Goal: Transaction & Acquisition: Obtain resource

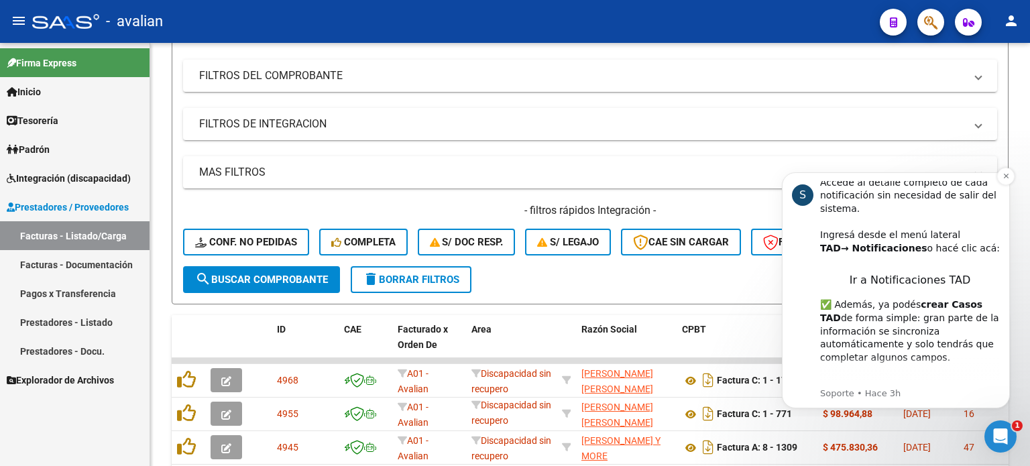
scroll to position [64, 0]
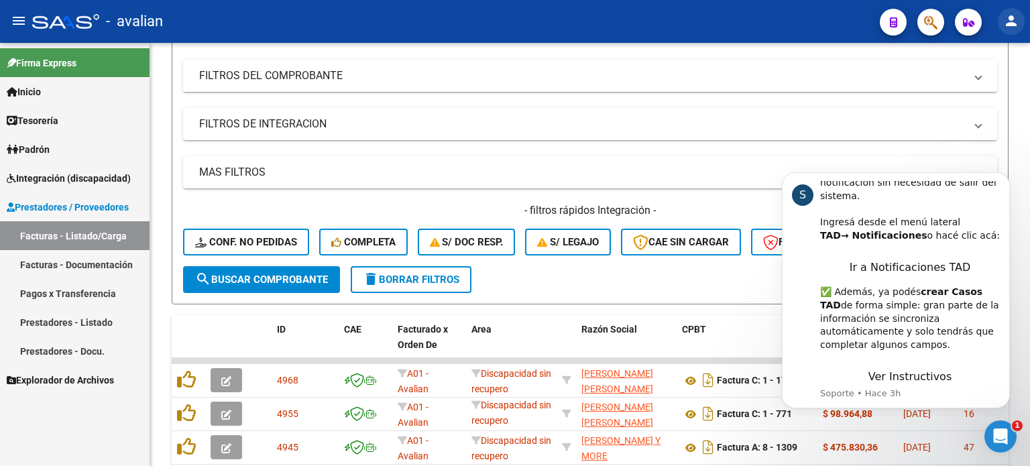
click at [1018, 19] on mat-icon "person" at bounding box center [1012, 21] width 16 height 16
click at [13, 18] on div at bounding box center [515, 233] width 1030 height 466
click at [19, 20] on mat-icon "menu" at bounding box center [19, 21] width 16 height 16
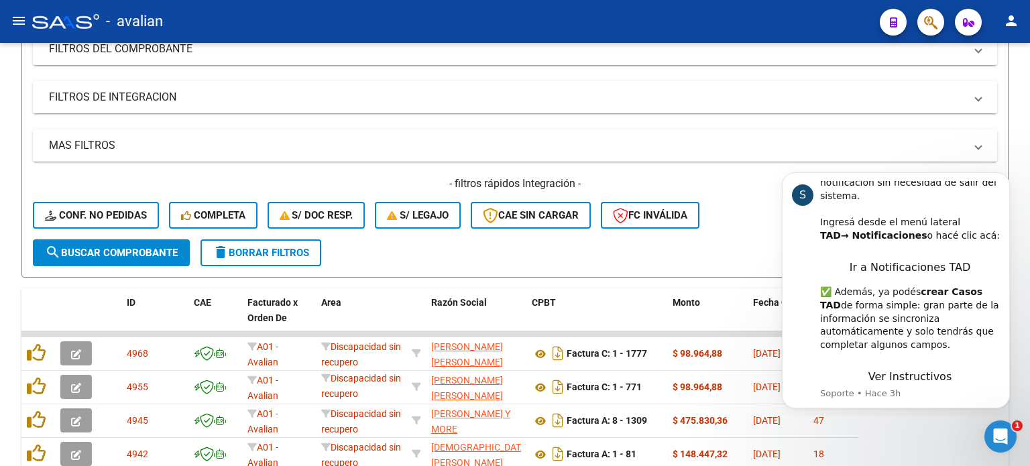
scroll to position [168, 0]
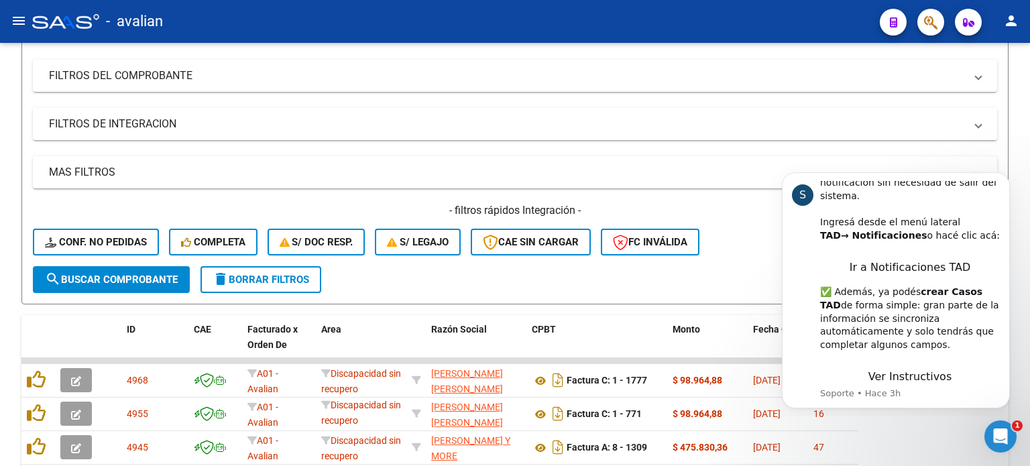
click at [11, 20] on mat-icon "menu" at bounding box center [19, 21] width 16 height 16
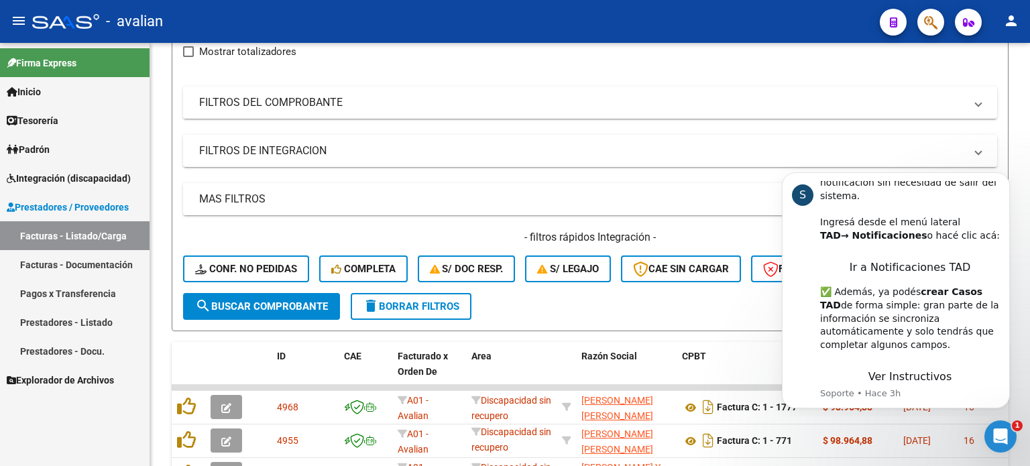
scroll to position [195, 0]
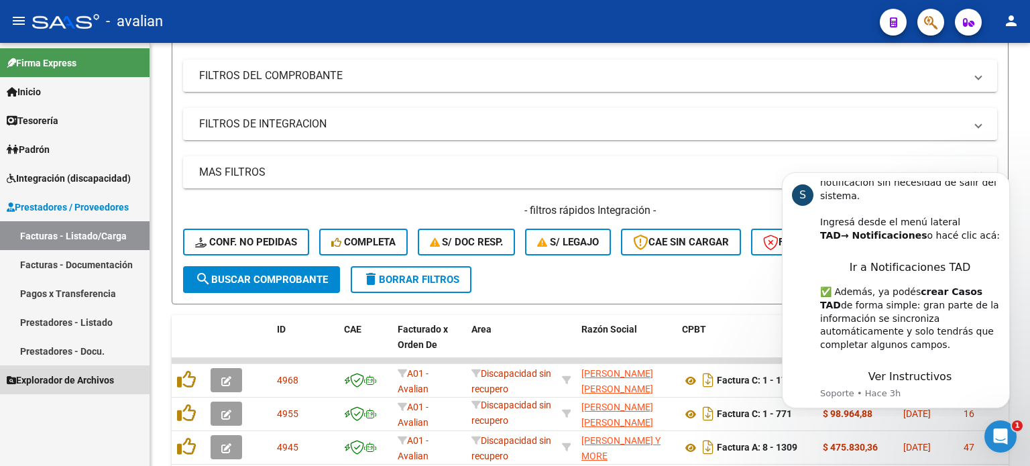
click at [83, 374] on span "Explorador de Archivos" at bounding box center [60, 380] width 107 height 15
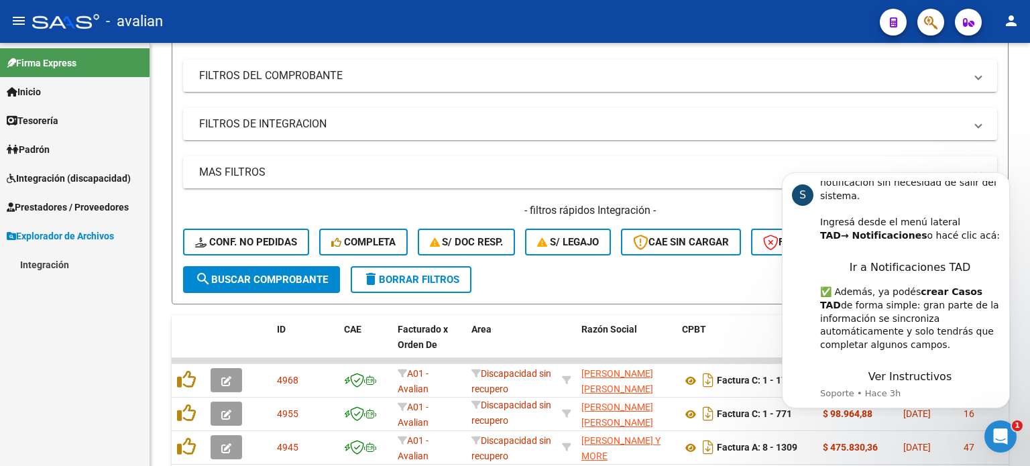
click at [34, 87] on span "Inicio" at bounding box center [24, 92] width 34 height 15
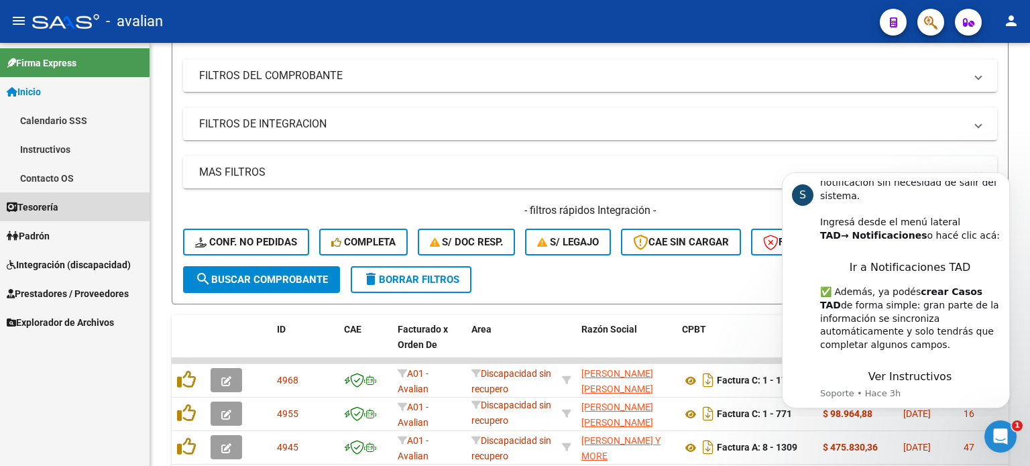
click at [52, 203] on span "Tesorería" at bounding box center [33, 207] width 52 height 15
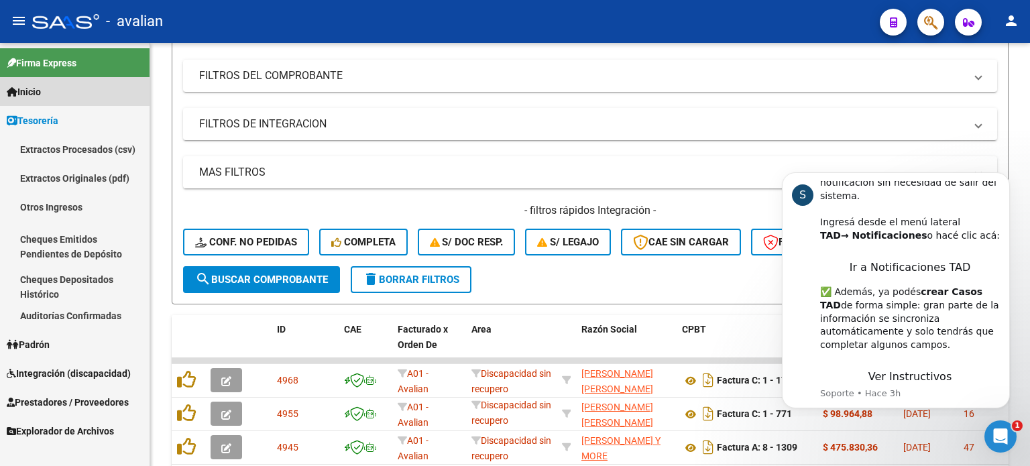
click at [35, 103] on link "Inicio" at bounding box center [75, 91] width 150 height 29
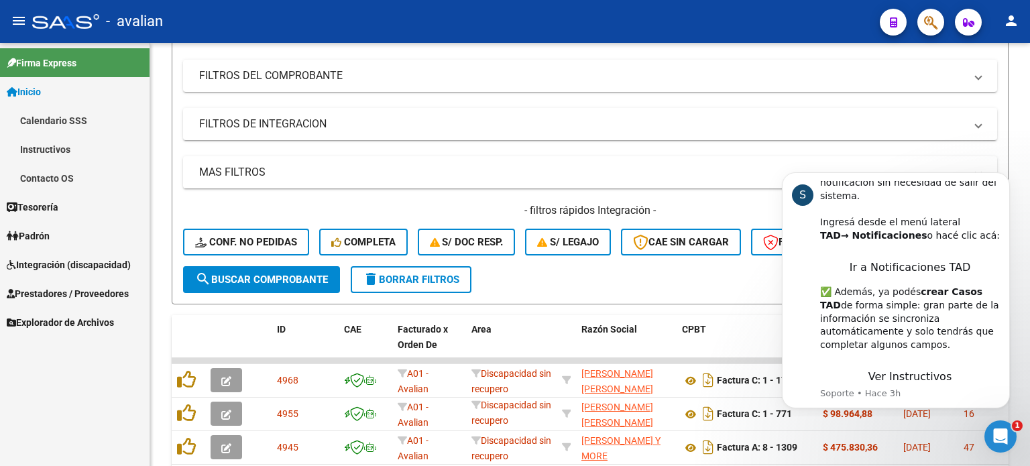
click at [38, 95] on span "Inicio" at bounding box center [24, 92] width 34 height 15
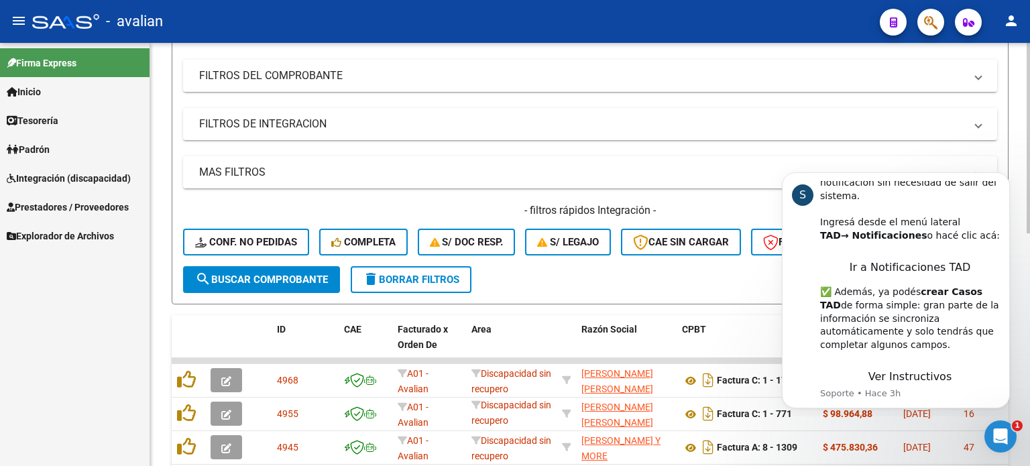
click at [581, 295] on form "Filtros Id Area Area Seleccionar Gerenciador Seleccionar Gerenciador No Confirm…" at bounding box center [590, 134] width 837 height 341
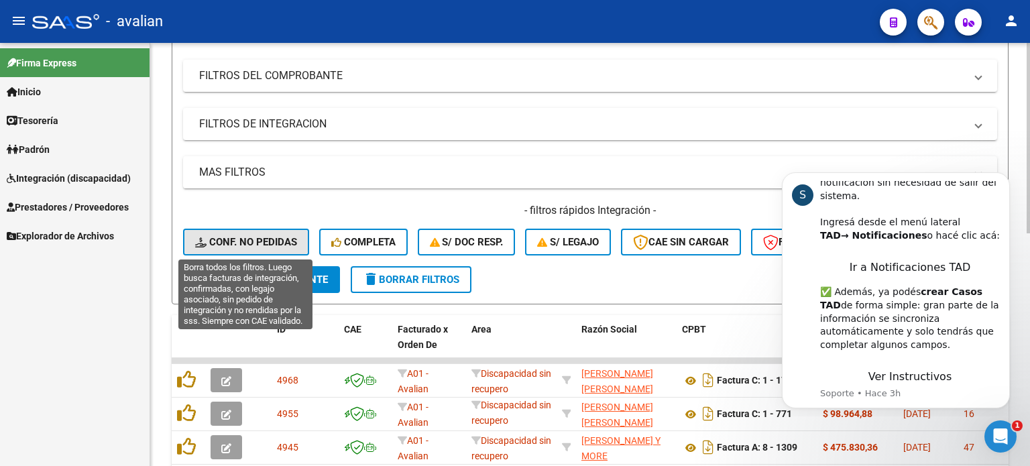
click at [258, 240] on span "Conf. no pedidas" at bounding box center [246, 242] width 102 height 12
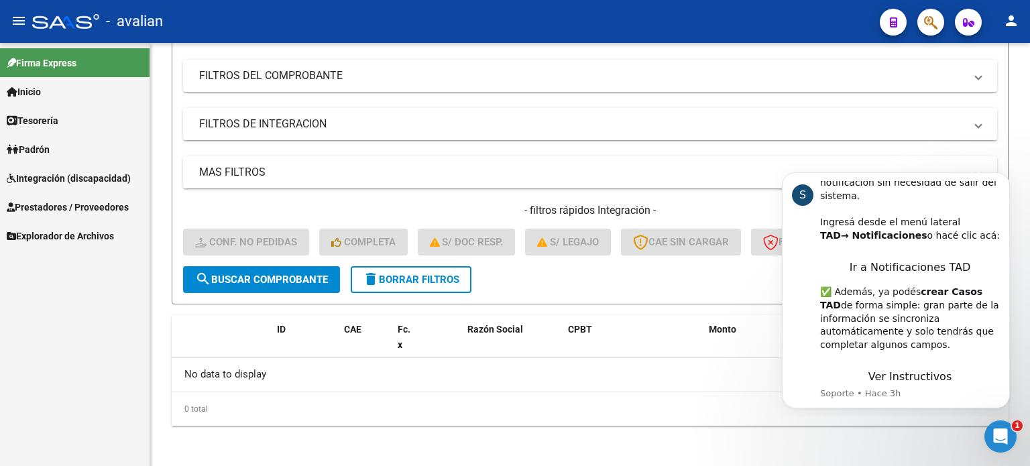
click at [38, 166] on link "Integración (discapacidad)" at bounding box center [75, 178] width 150 height 29
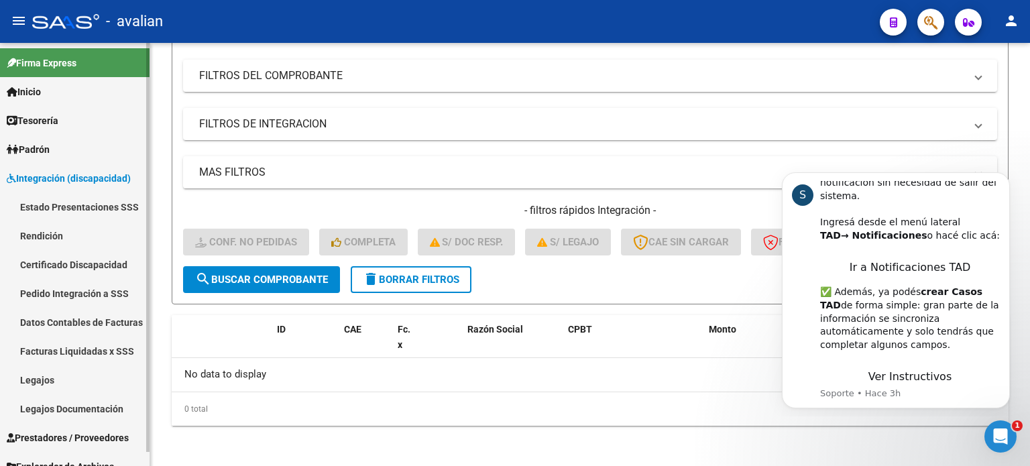
click at [60, 232] on link "Rendición" at bounding box center [75, 235] width 150 height 29
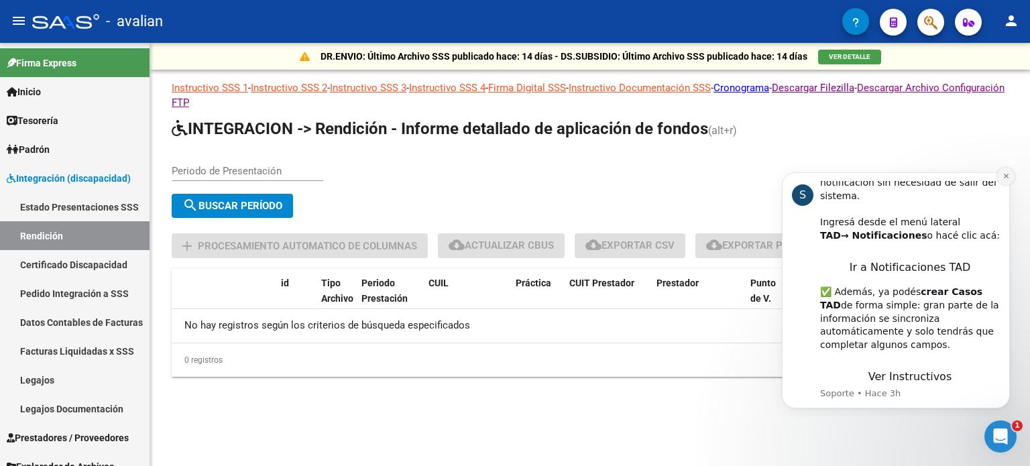
click at [1006, 175] on icon "Dismiss notification" at bounding box center [1006, 175] width 7 height 7
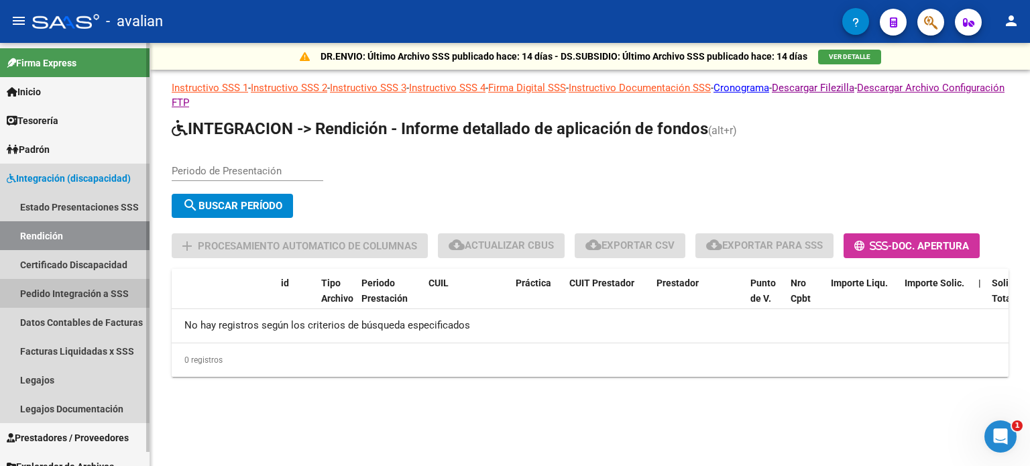
click at [44, 292] on link "Pedido Integración a SSS" at bounding box center [75, 293] width 150 height 29
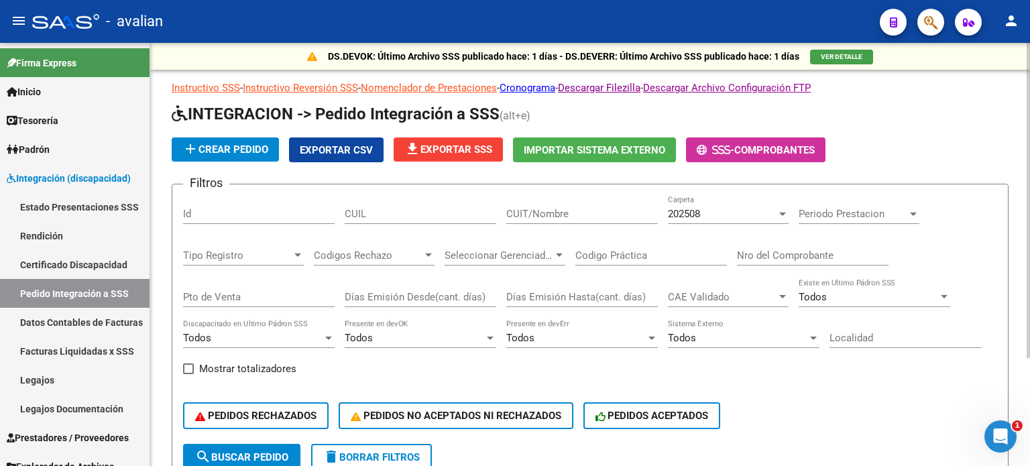
click at [457, 150] on span "file_download Exportar SSS" at bounding box center [449, 150] width 88 height 12
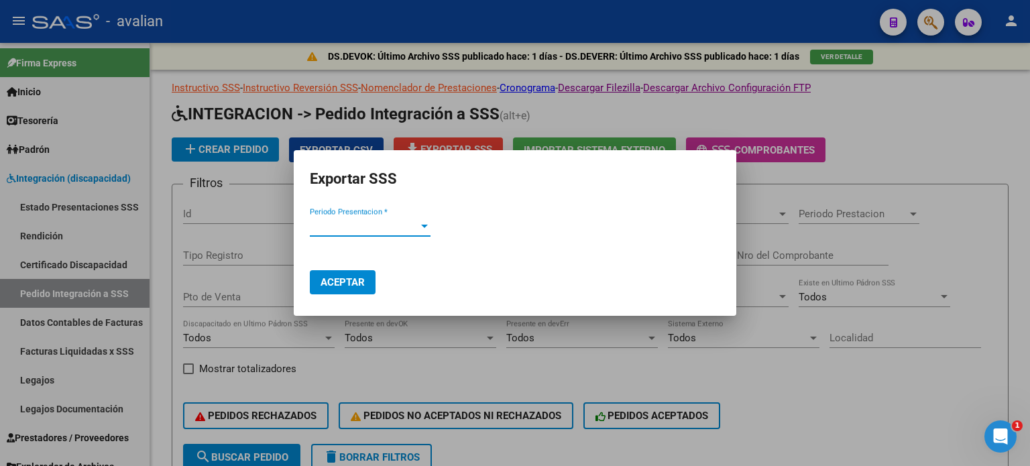
click at [351, 235] on div "Periodo Presentacion * Periodo Presentacion *" at bounding box center [370, 232] width 121 height 33
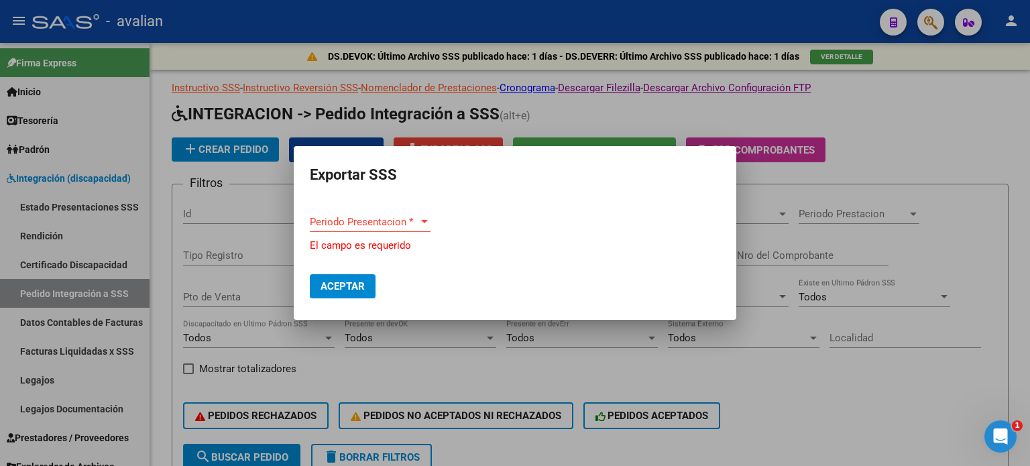
click at [365, 223] on span "Periodo Presentacion *" at bounding box center [364, 222] width 109 height 12
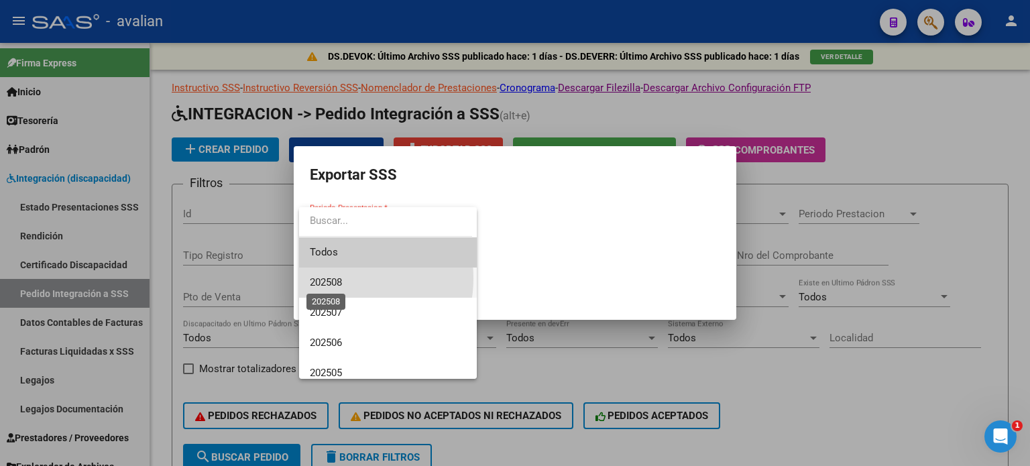
click at [337, 278] on span "202508" at bounding box center [326, 282] width 32 height 12
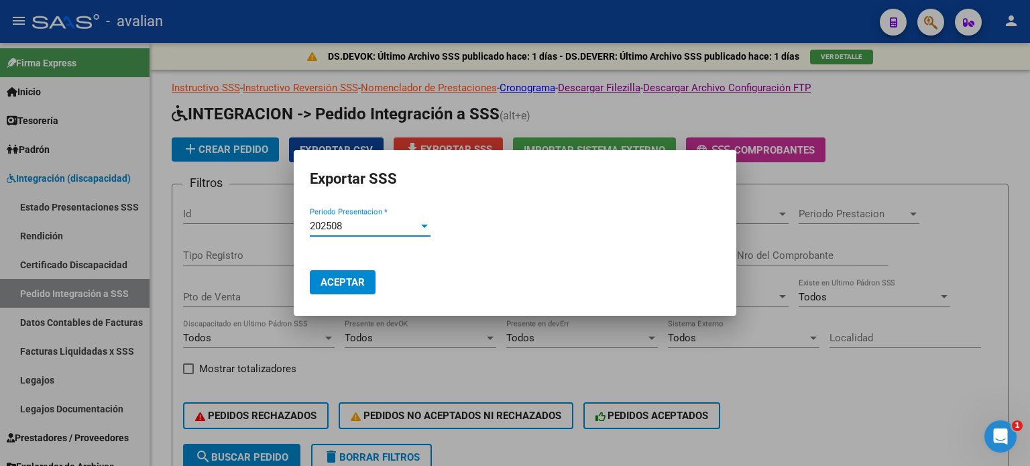
click at [343, 281] on span "Aceptar" at bounding box center [343, 282] width 44 height 12
click at [921, 396] on div at bounding box center [515, 233] width 1030 height 466
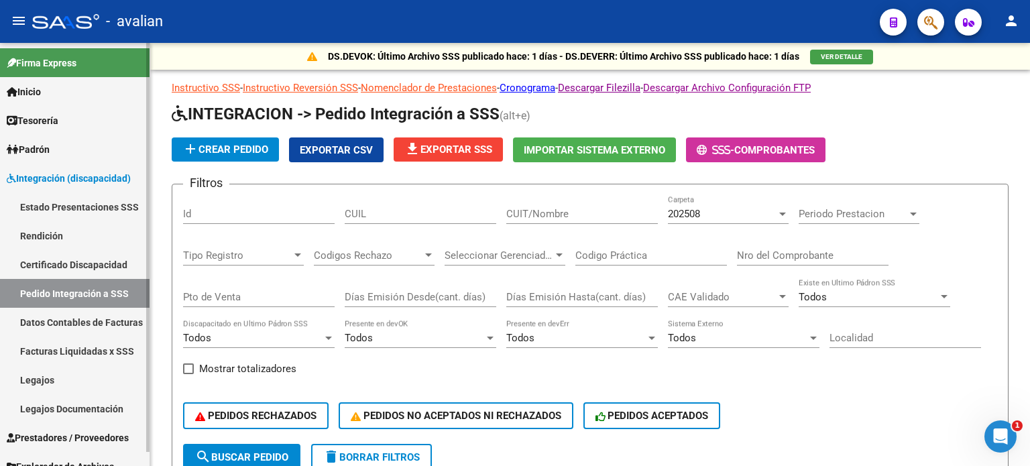
click at [37, 184] on span "Integración (discapacidad)" at bounding box center [69, 178] width 124 height 15
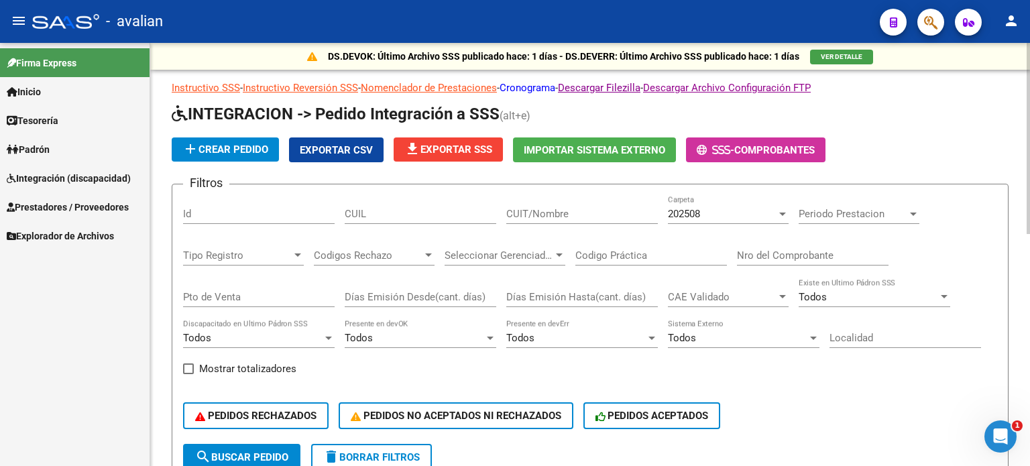
click at [532, 89] on link "Cronograma" at bounding box center [528, 88] width 56 height 12
